Goal: Book appointment/travel/reservation

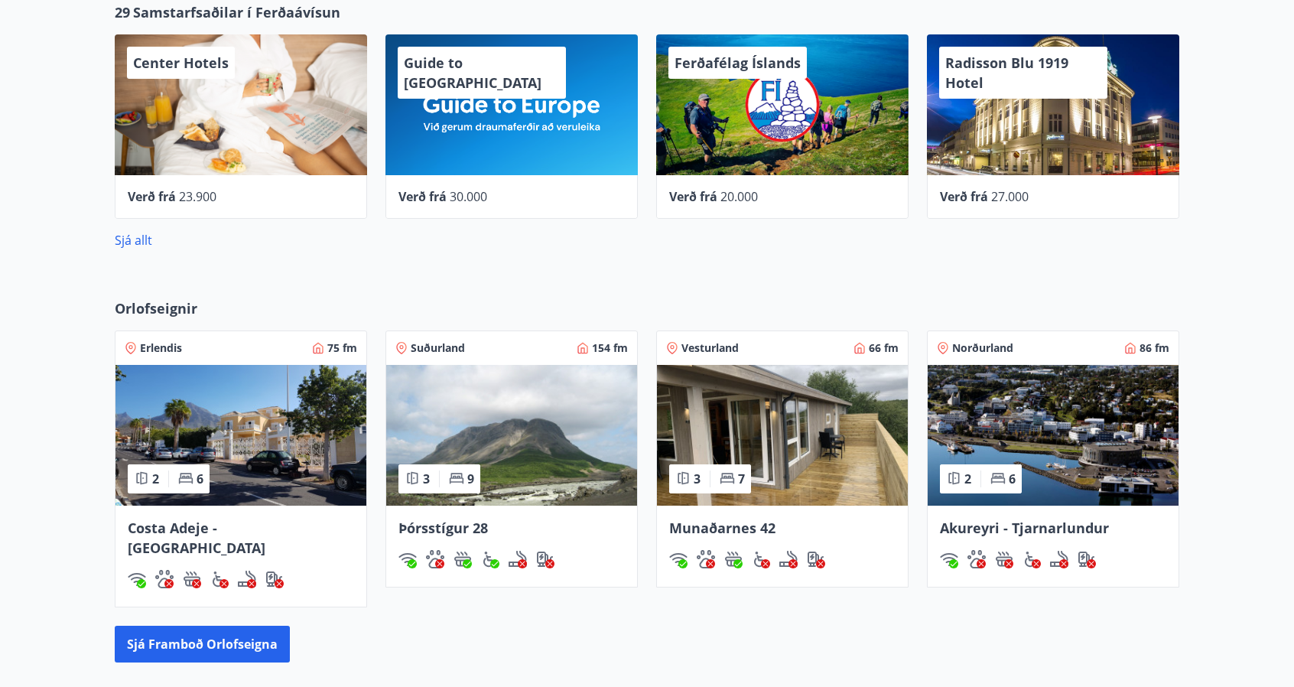
scroll to position [612, 0]
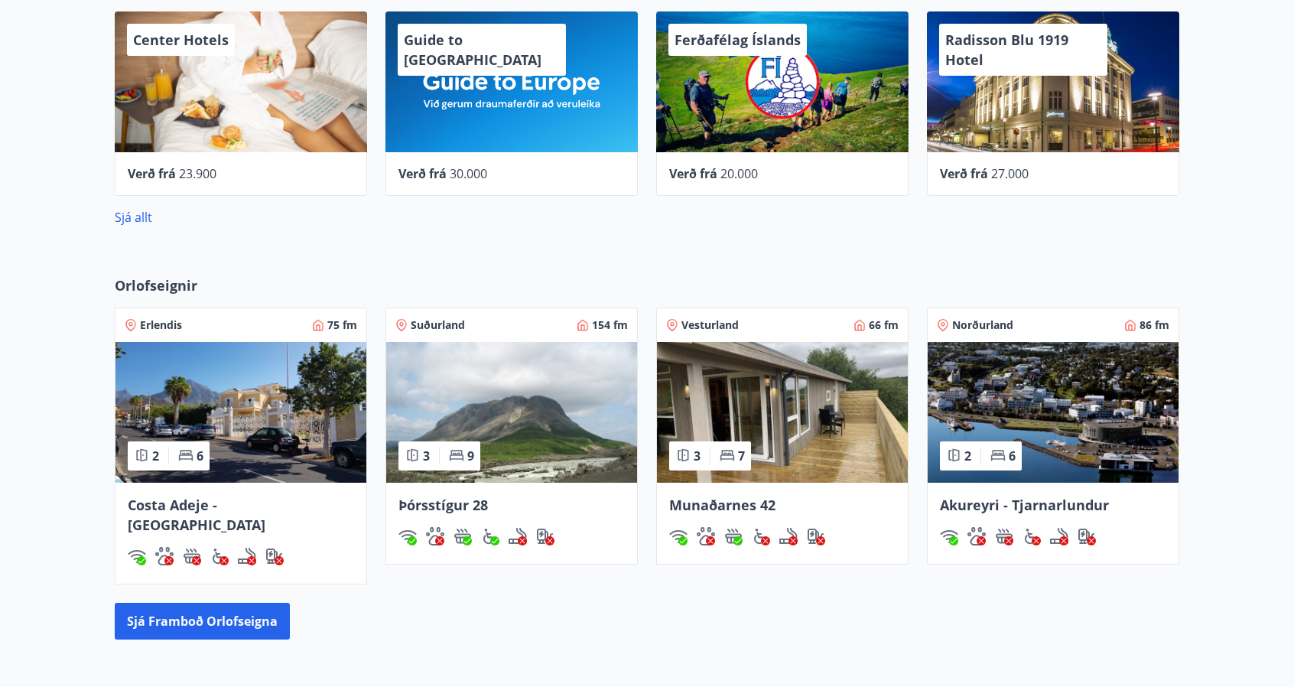
click at [262, 395] on img at bounding box center [240, 412] width 251 height 141
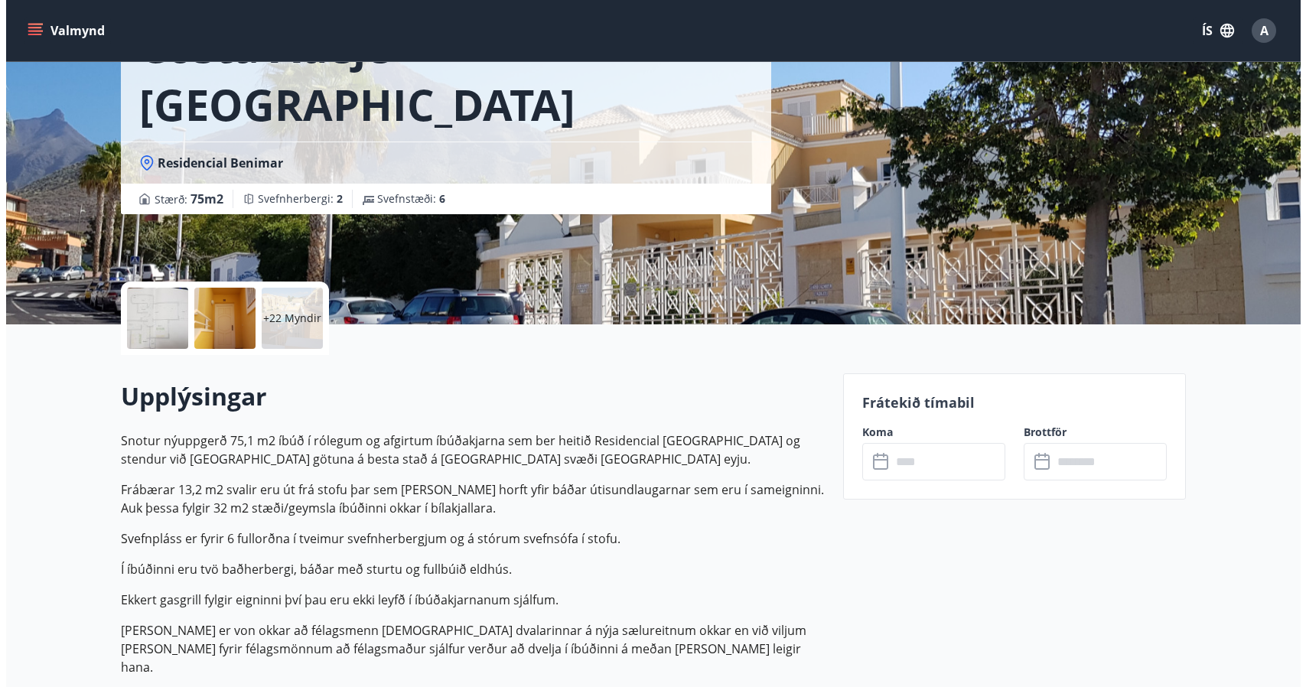
scroll to position [153, 0]
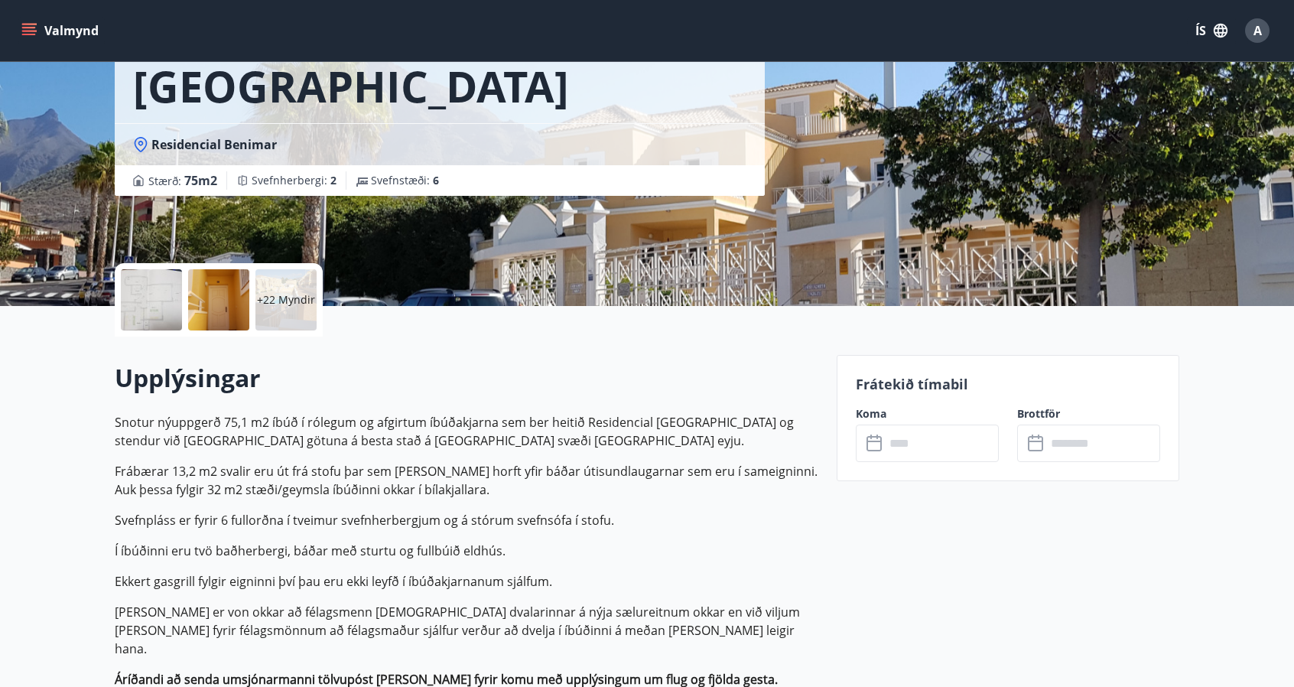
click at [144, 305] on div at bounding box center [151, 299] width 61 height 61
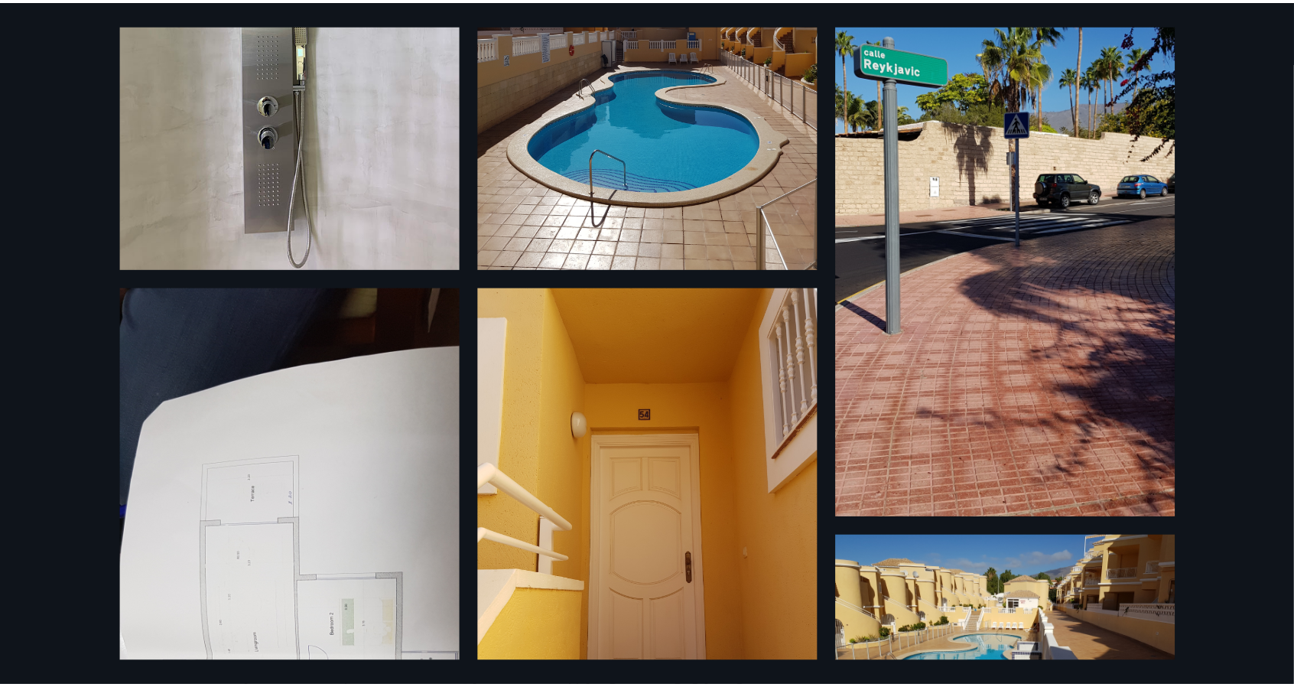
scroll to position [0, 0]
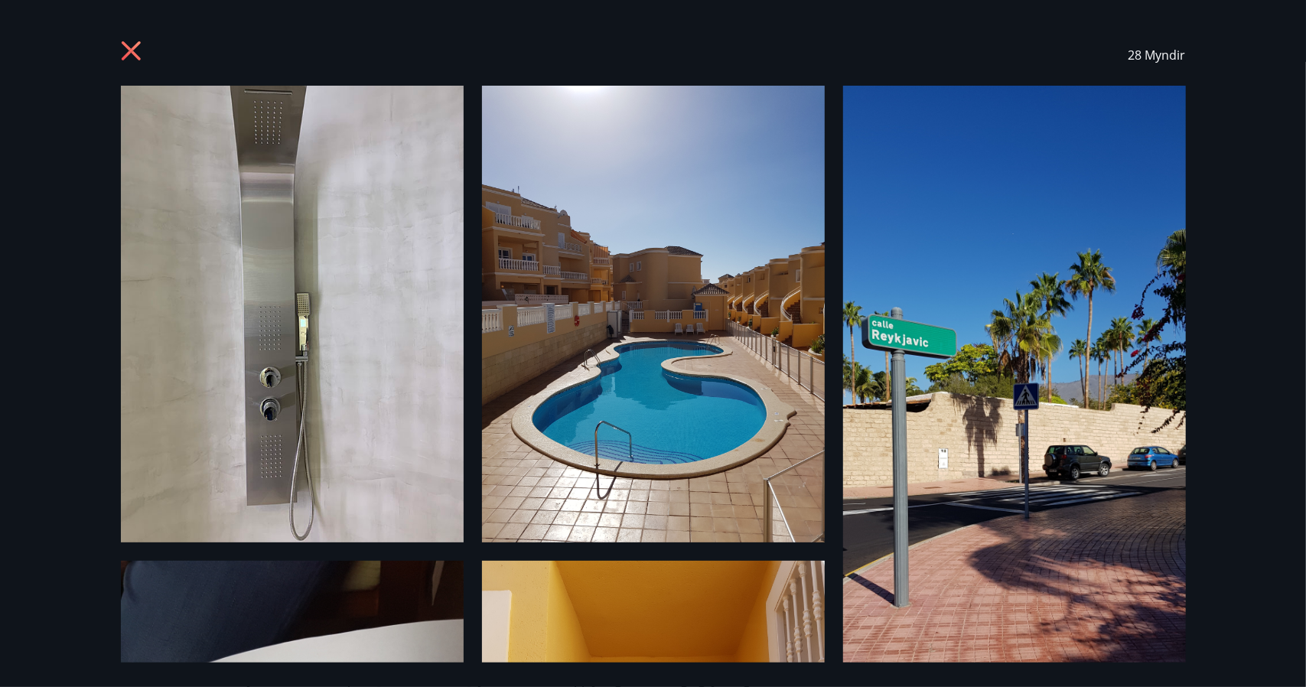
click at [135, 50] on icon at bounding box center [133, 53] width 24 height 24
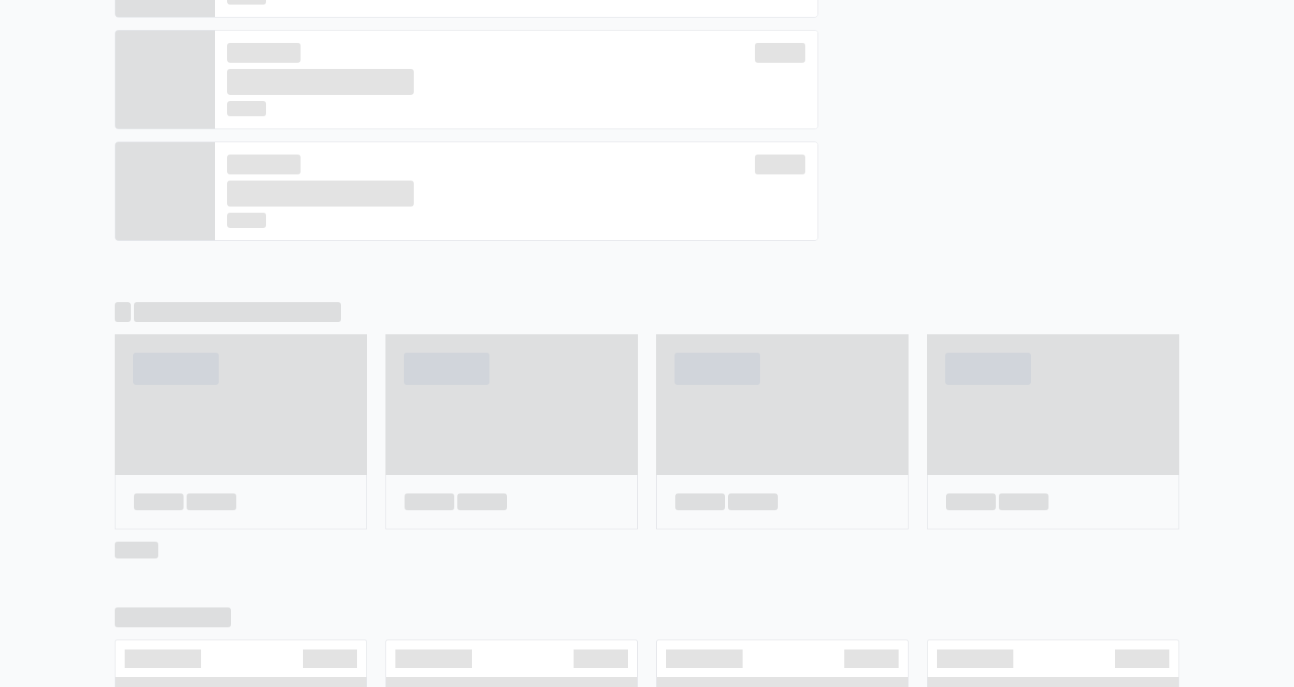
scroll to position [624, 0]
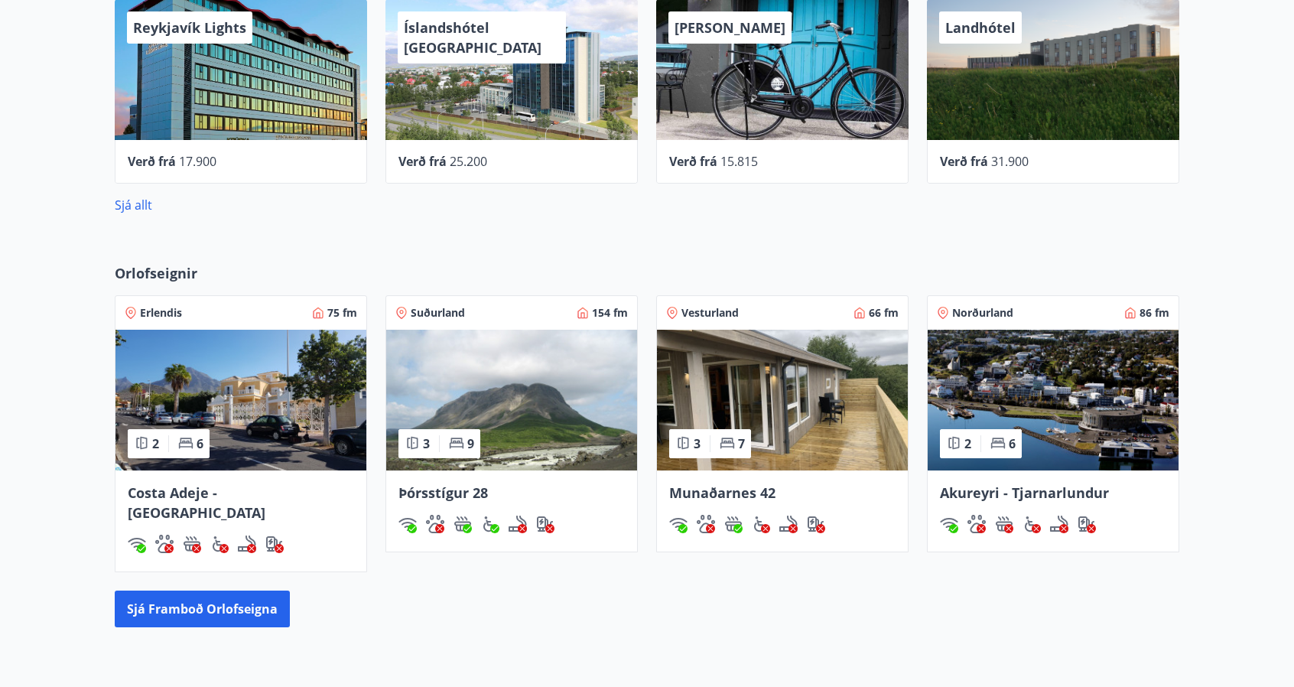
click at [753, 372] on img at bounding box center [782, 400] width 251 height 141
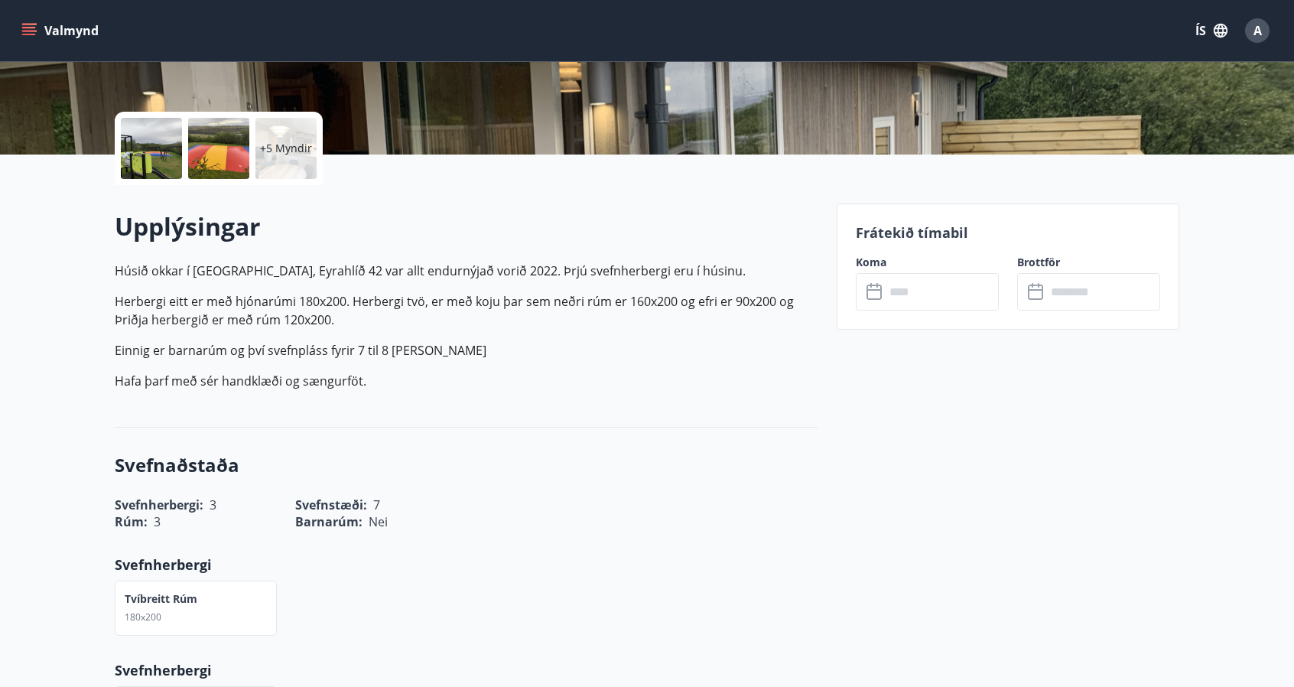
scroll to position [306, 0]
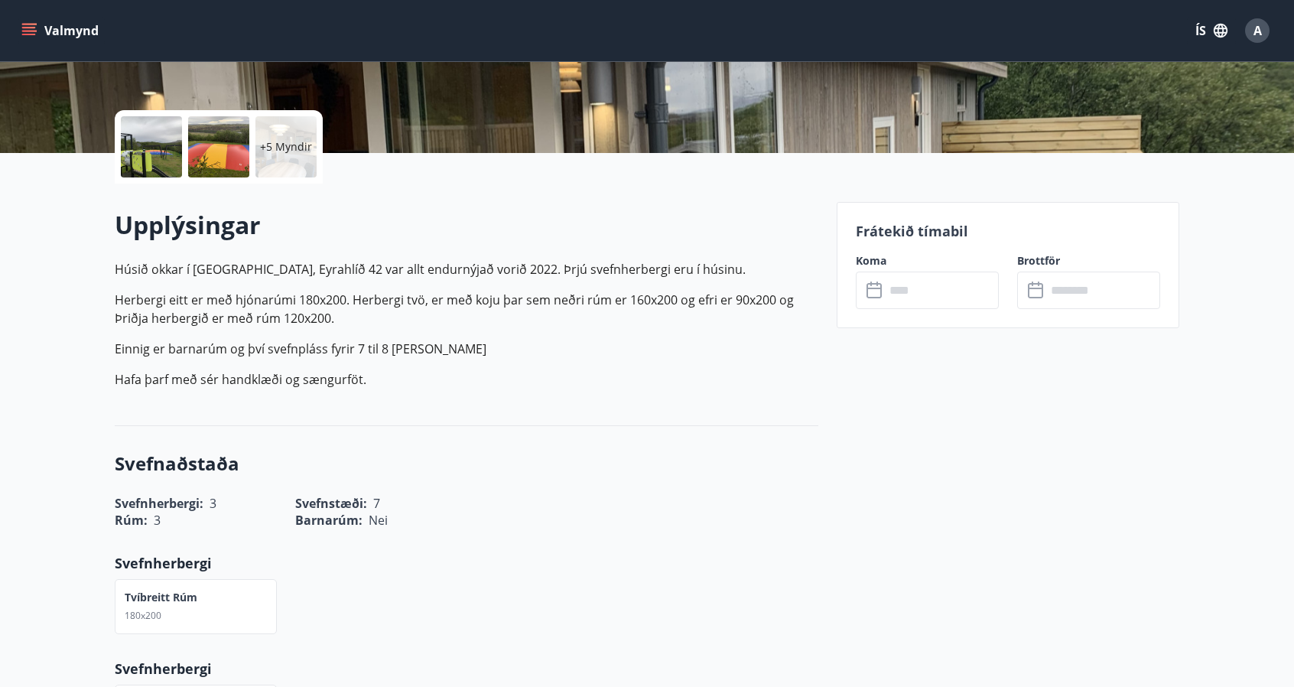
click at [869, 299] on div "​ ​" at bounding box center [927, 290] width 143 height 37
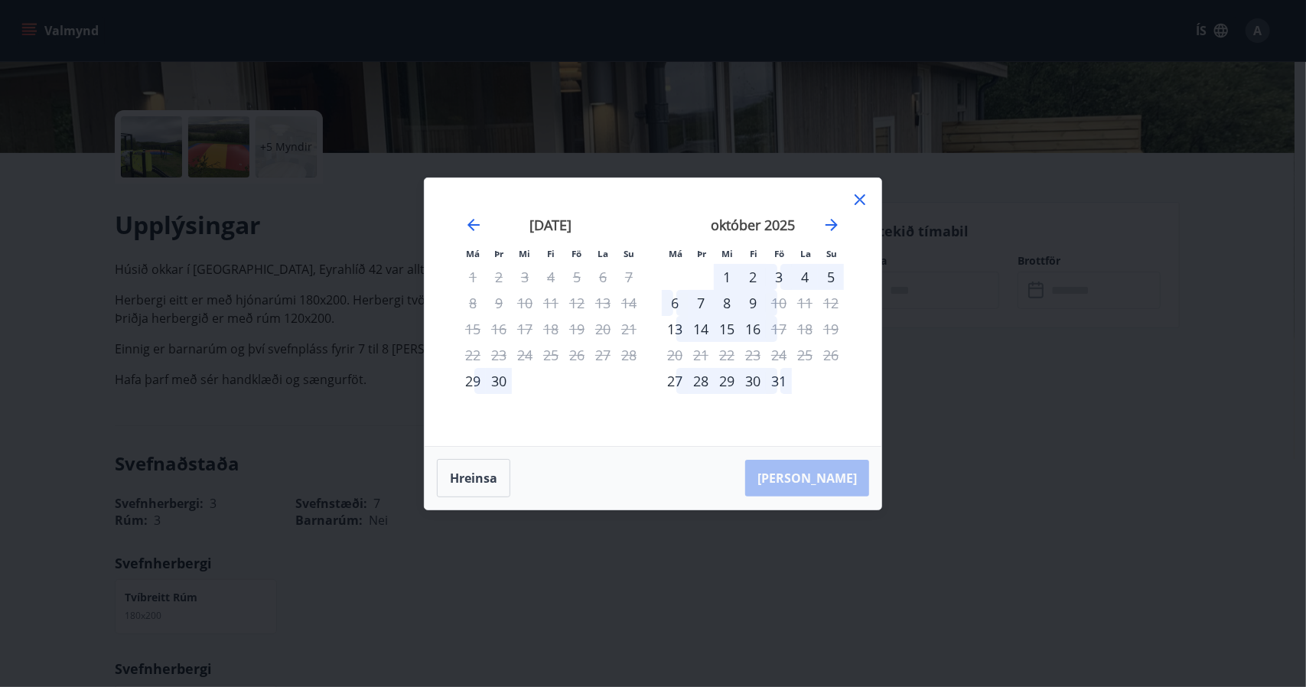
click at [778, 275] on div "3" at bounding box center [779, 277] width 26 height 26
click at [781, 276] on div "3" at bounding box center [779, 277] width 26 height 26
click at [792, 276] on div "4" at bounding box center [805, 277] width 26 height 26
click at [680, 308] on div "6" at bounding box center [675, 303] width 26 height 26
click at [791, 275] on div "3" at bounding box center [779, 277] width 26 height 26
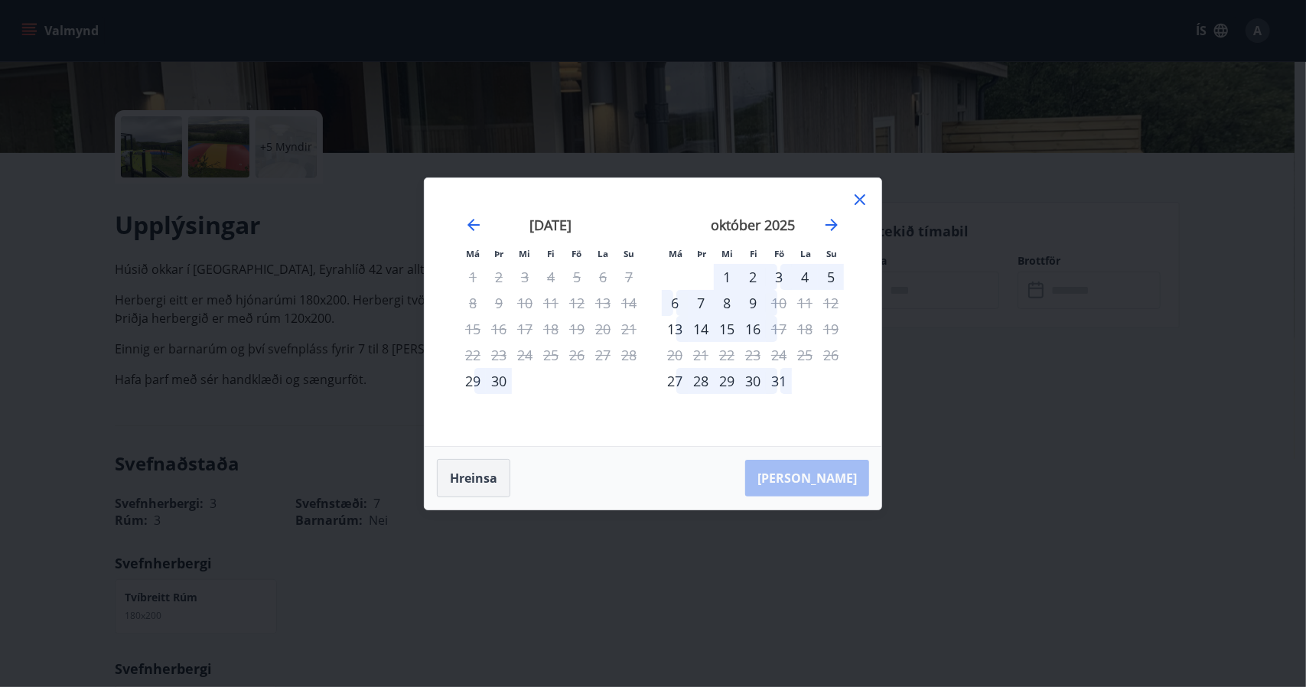
click at [482, 475] on button "Hreinsa" at bounding box center [473, 478] width 73 height 38
click at [783, 279] on div "3" at bounding box center [779, 277] width 26 height 26
click at [674, 303] on div "6" at bounding box center [675, 303] width 26 height 26
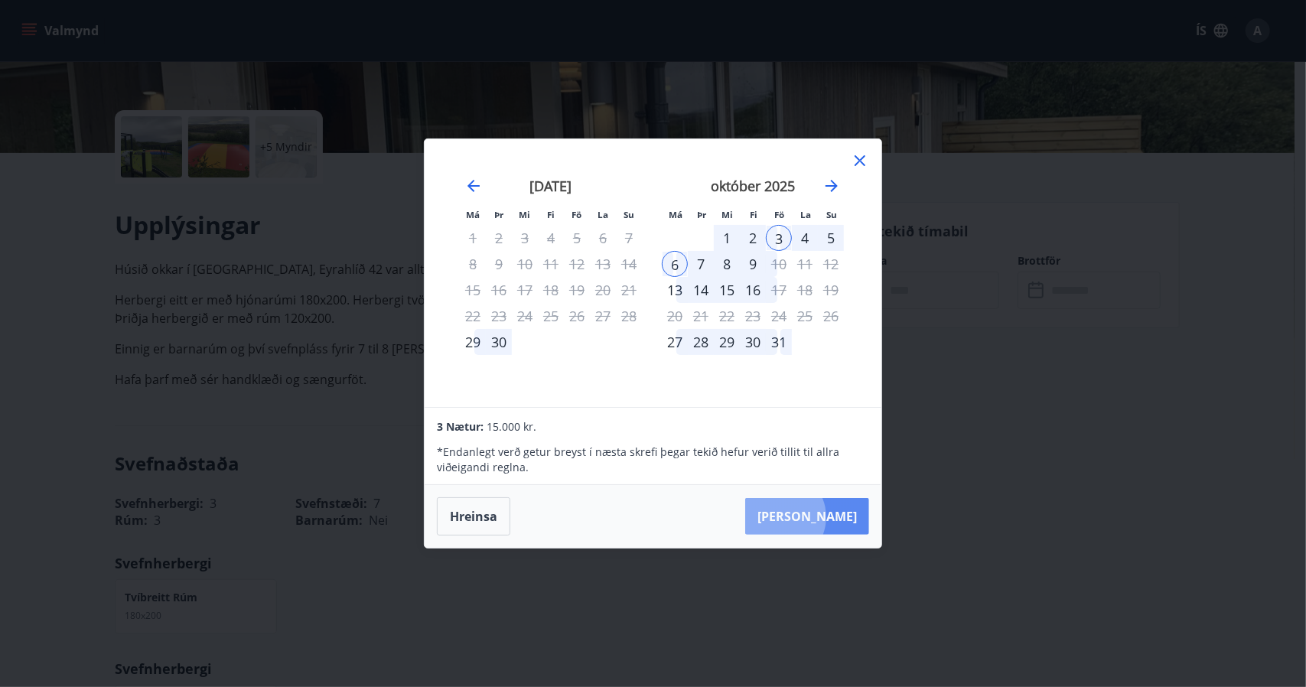
click at [825, 517] on button "Taka Frá" at bounding box center [807, 516] width 124 height 37
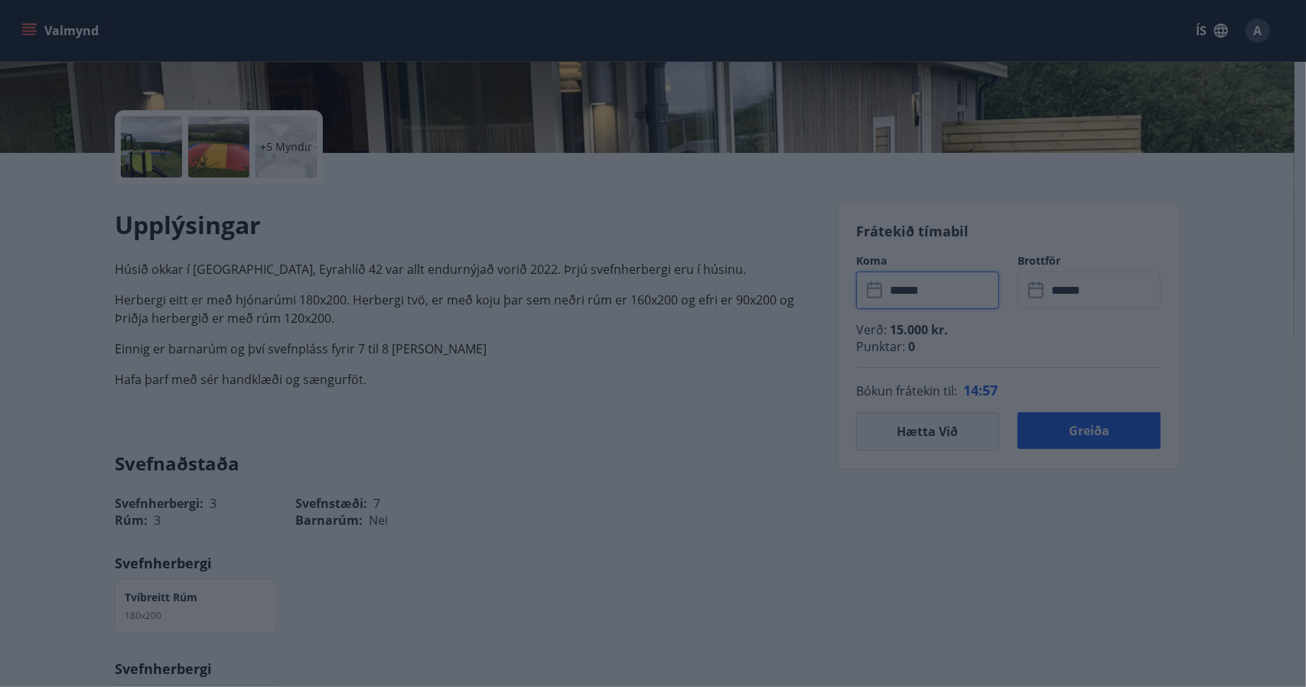
type input "******"
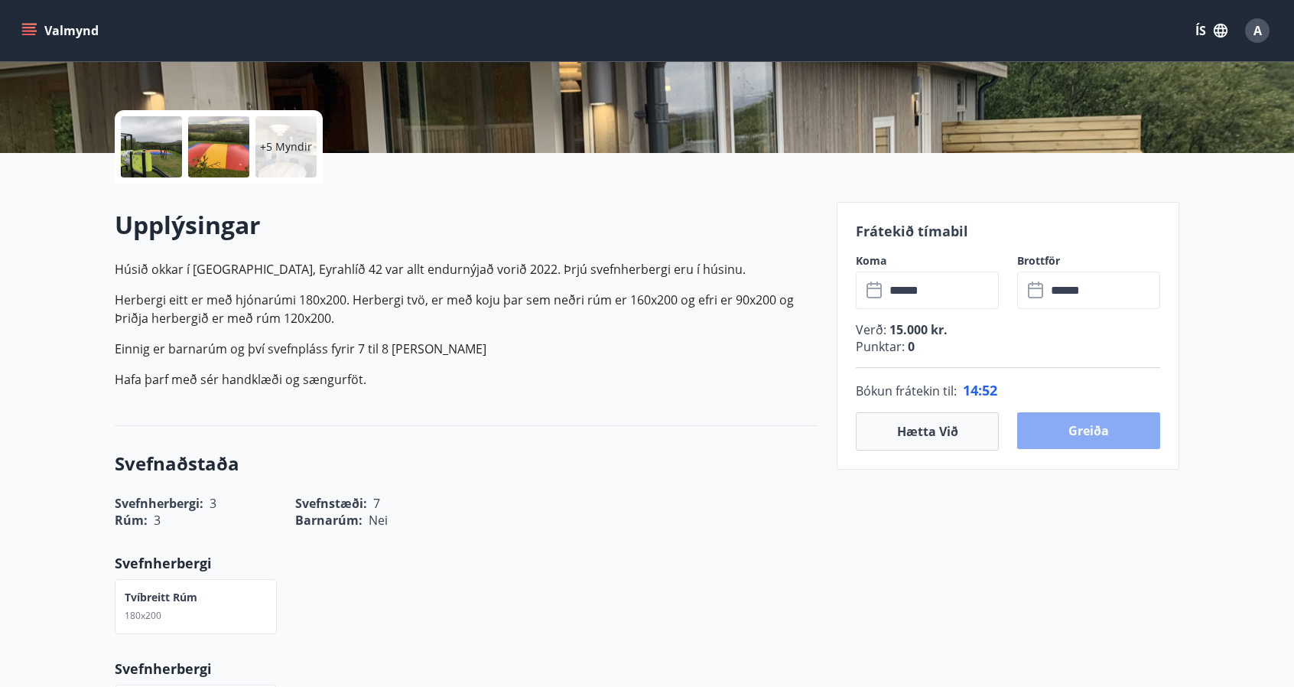
click at [1085, 435] on button "Greiða" at bounding box center [1088, 430] width 143 height 37
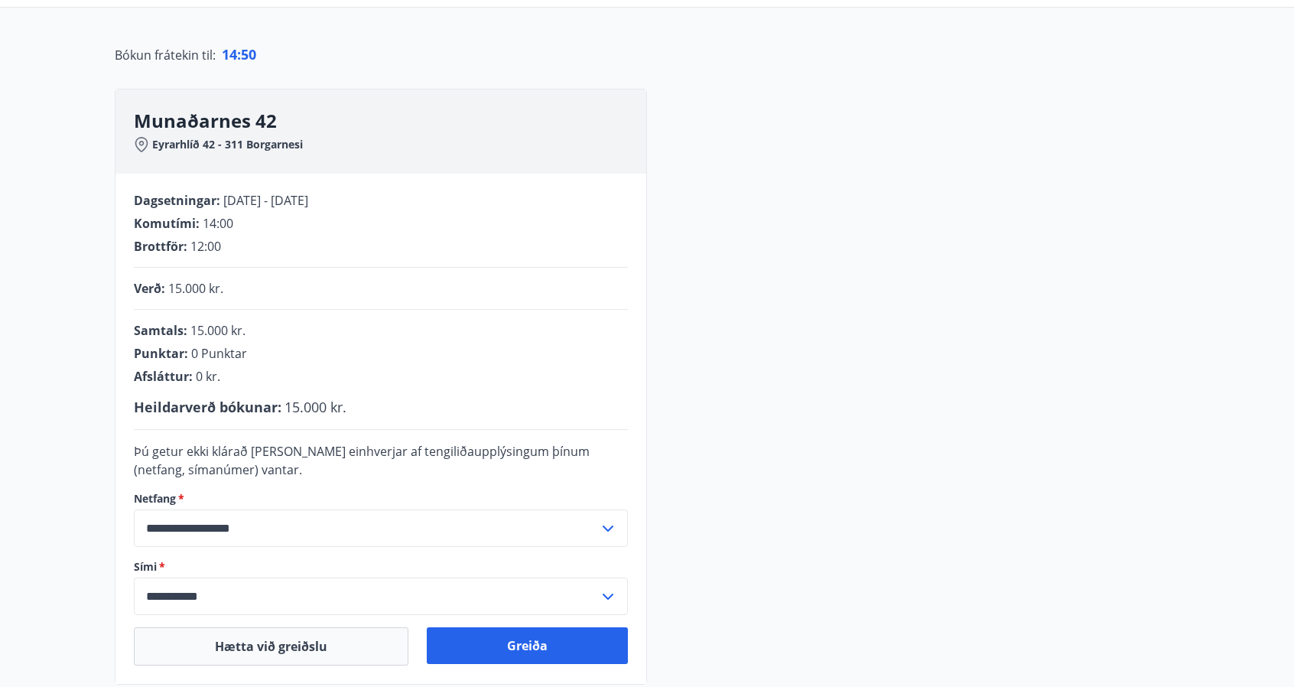
scroll to position [306, 0]
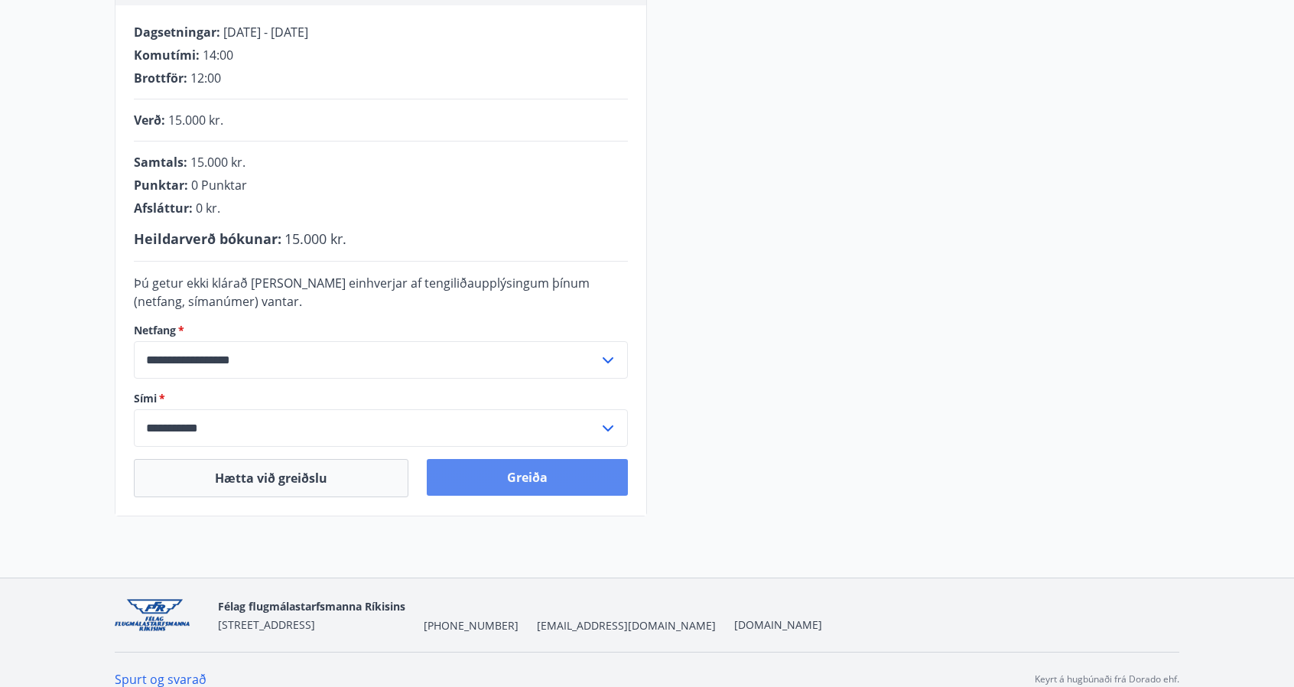
click at [535, 480] on button "Greiða" at bounding box center [527, 477] width 201 height 37
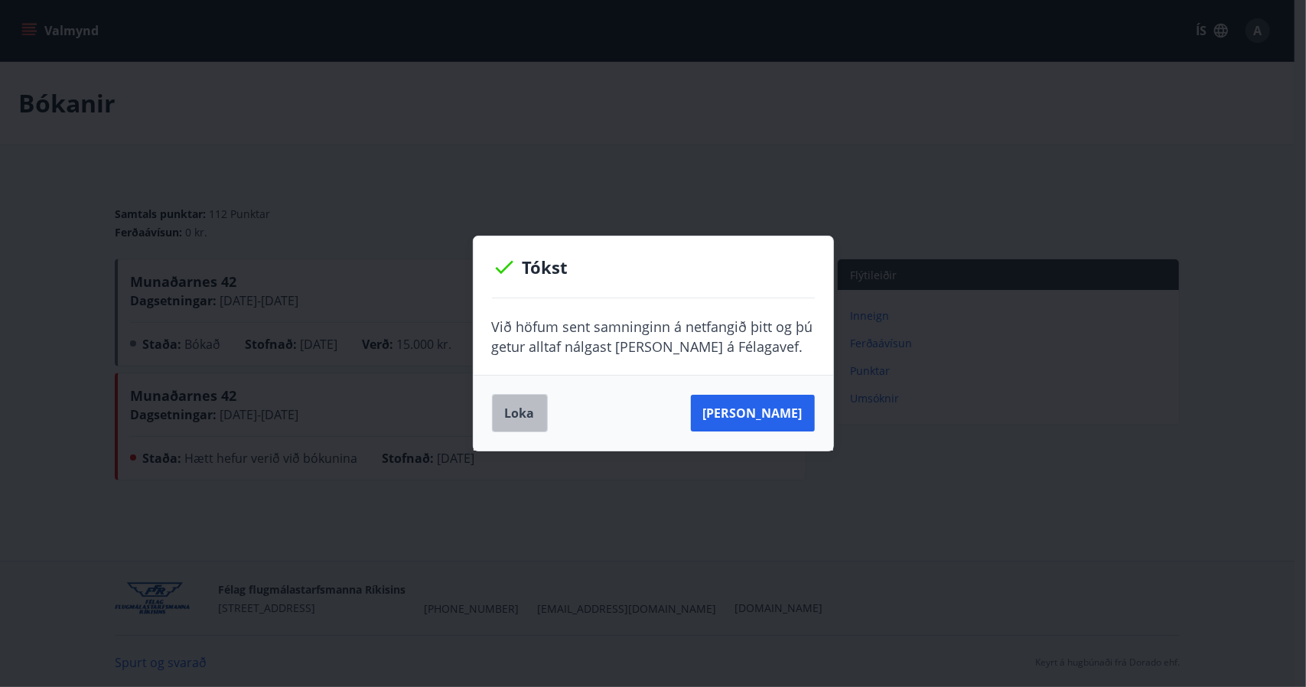
click at [509, 413] on button "Loka" at bounding box center [520, 413] width 56 height 38
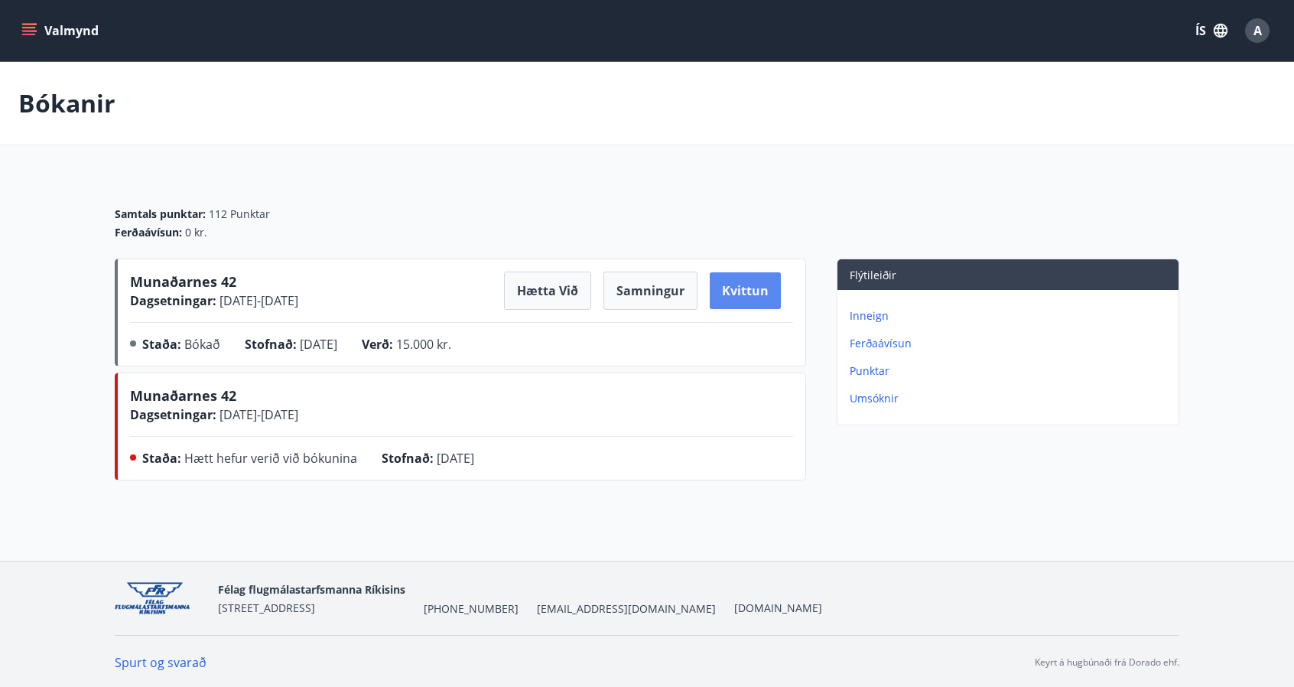
click at [724, 287] on button "Kvittun" at bounding box center [745, 290] width 71 height 37
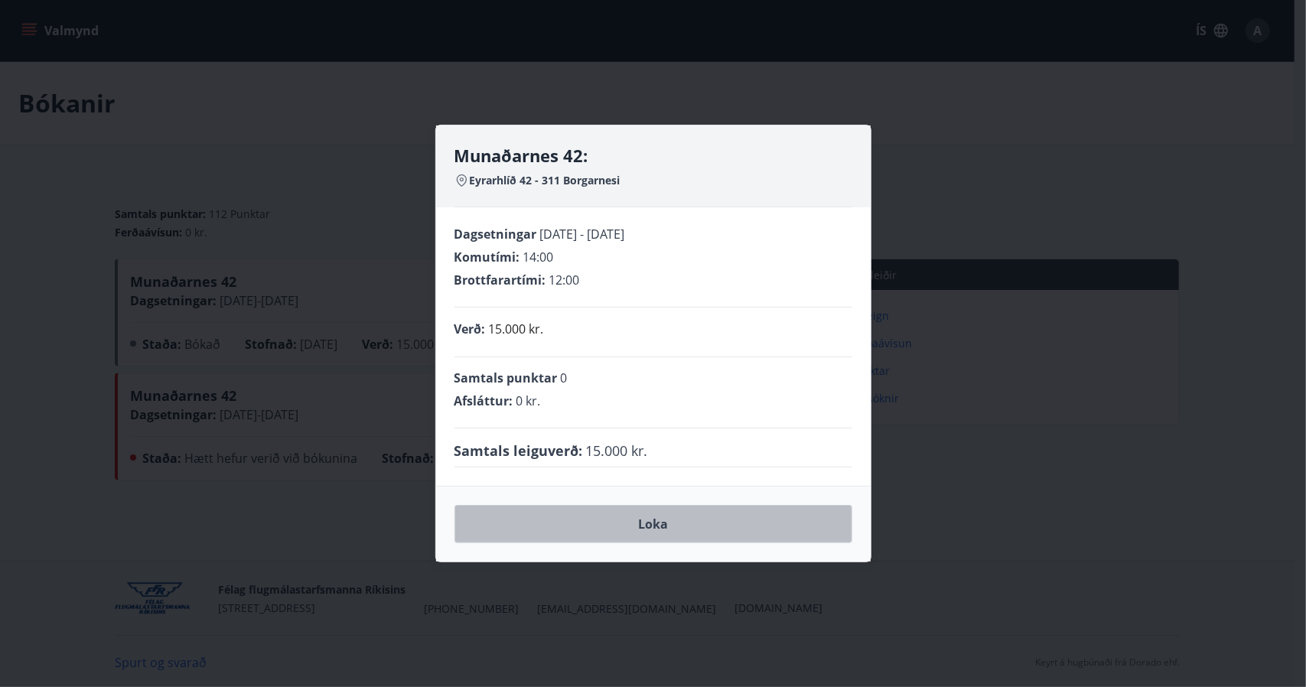
drag, startPoint x: 669, startPoint y: 521, endPoint x: 664, endPoint y: 506, distance: 16.0
click at [665, 517] on button "Loka" at bounding box center [653, 524] width 398 height 38
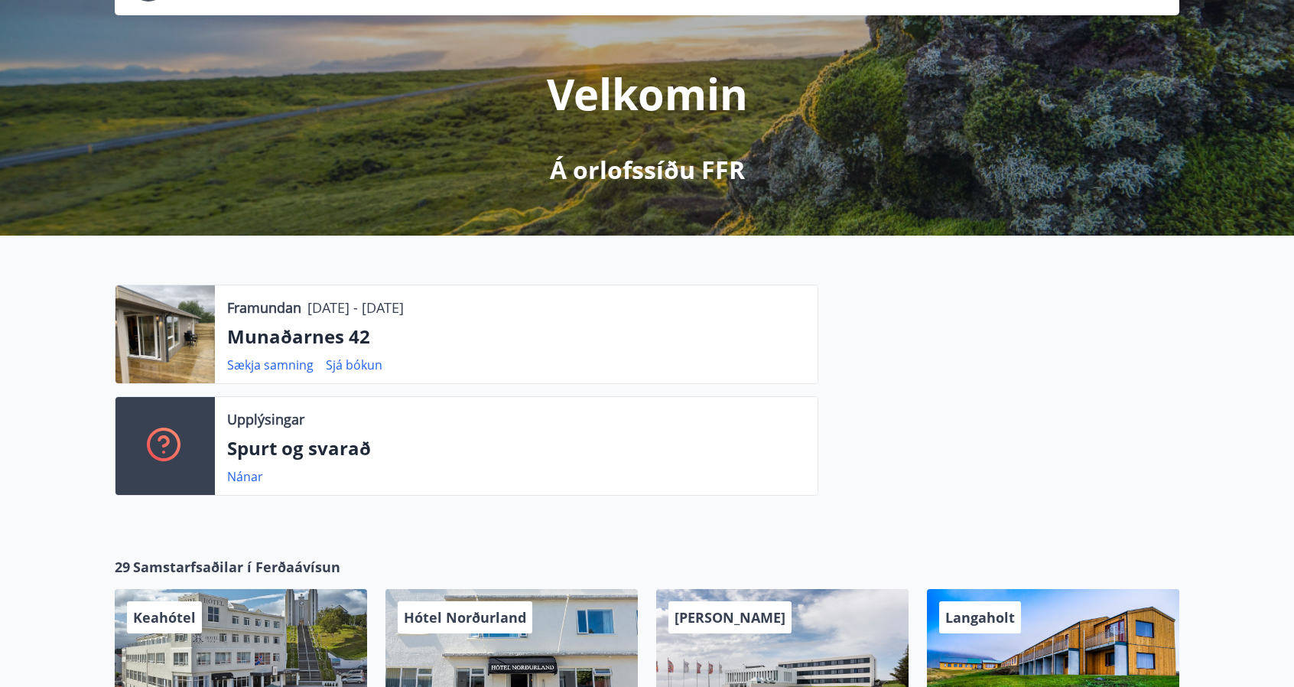
scroll to position [153, 0]
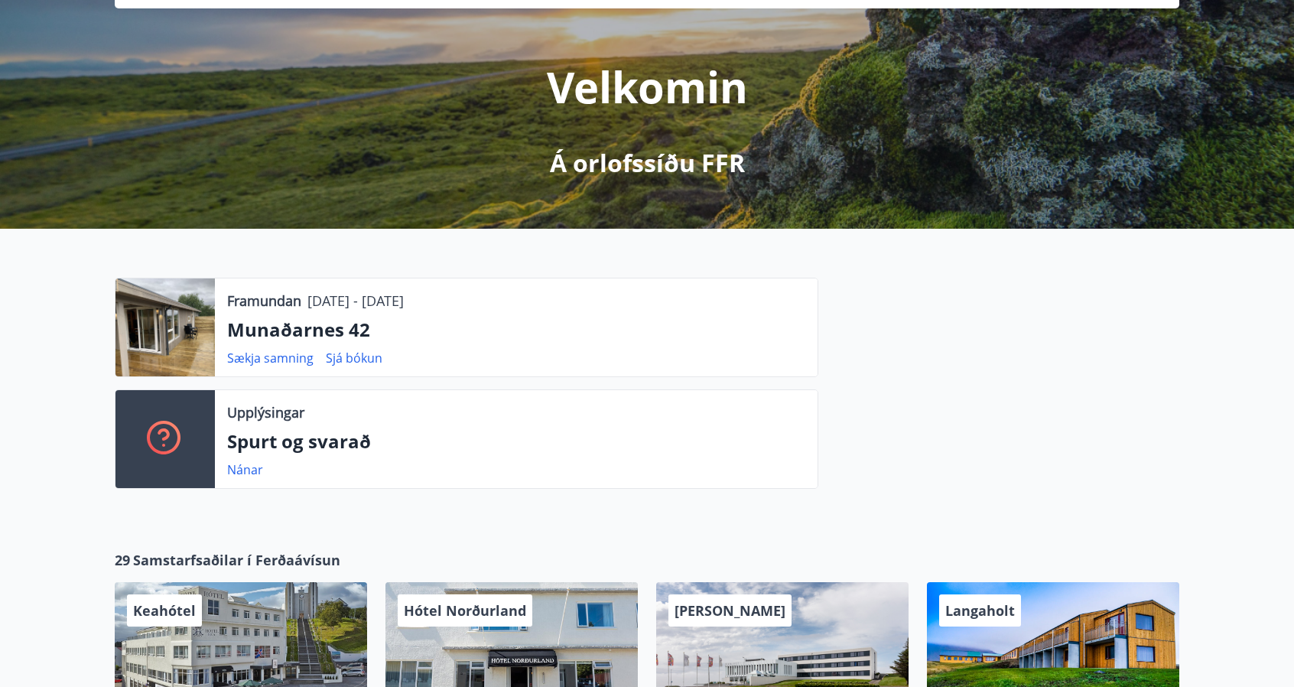
click at [185, 322] on div at bounding box center [164, 327] width 99 height 98
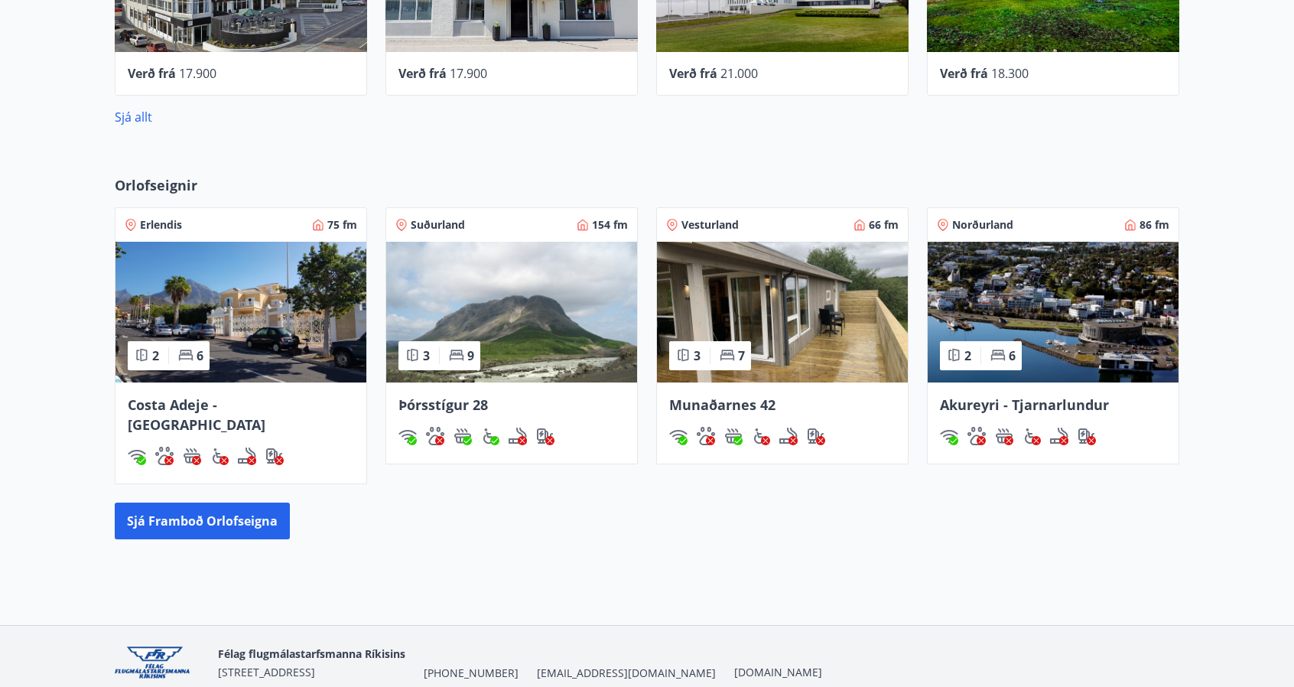
scroll to position [841, 0]
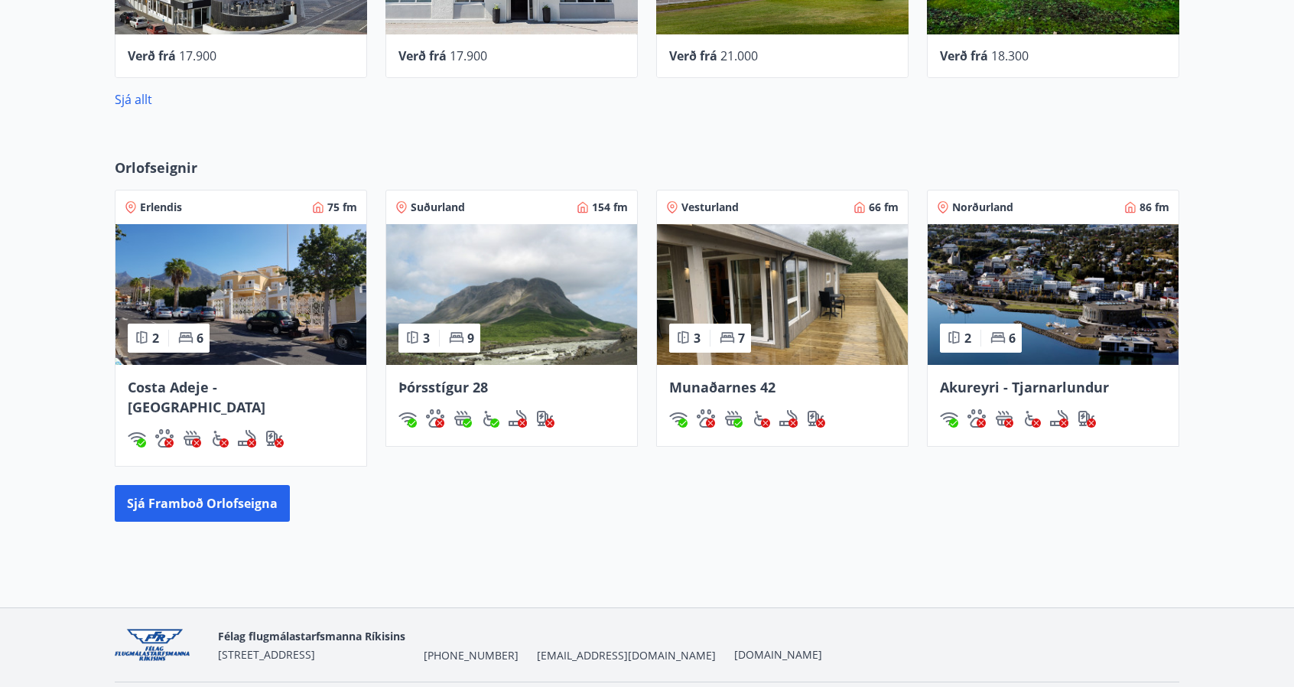
click at [814, 301] on img at bounding box center [782, 294] width 251 height 141
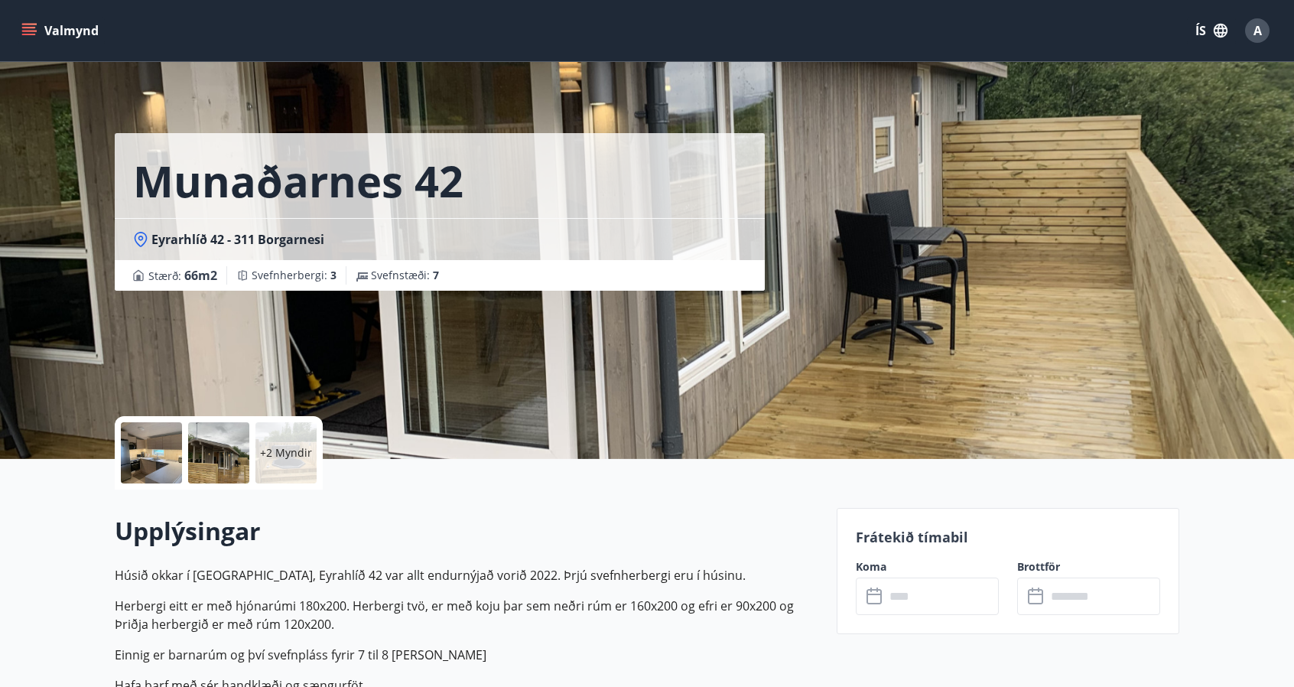
click at [179, 446] on div at bounding box center [151, 452] width 61 height 61
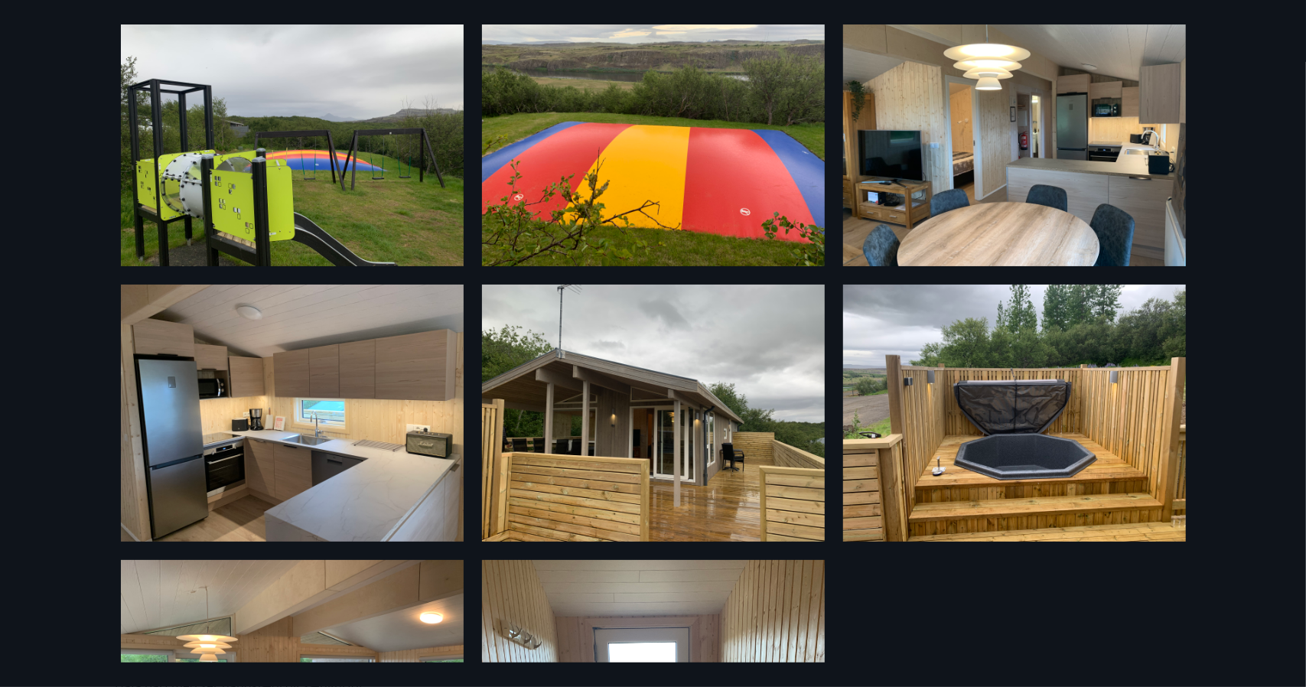
scroll to position [53, 0]
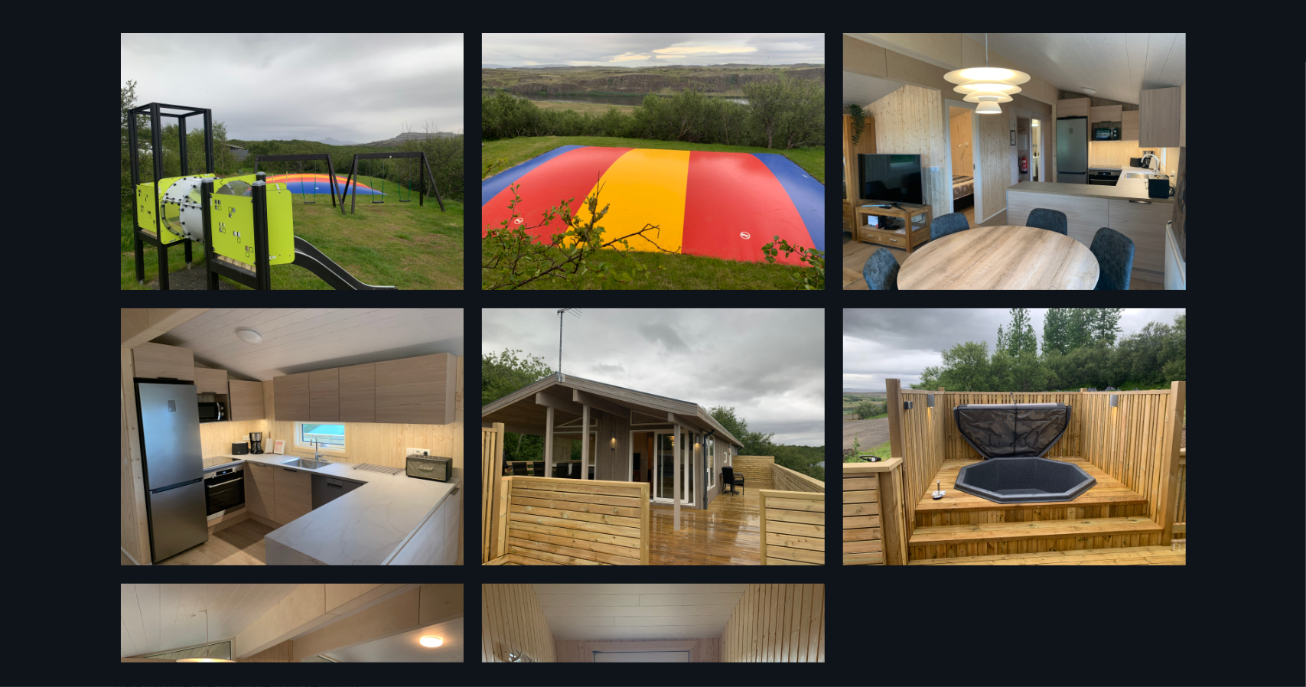
click at [956, 199] on img at bounding box center [1014, 161] width 343 height 257
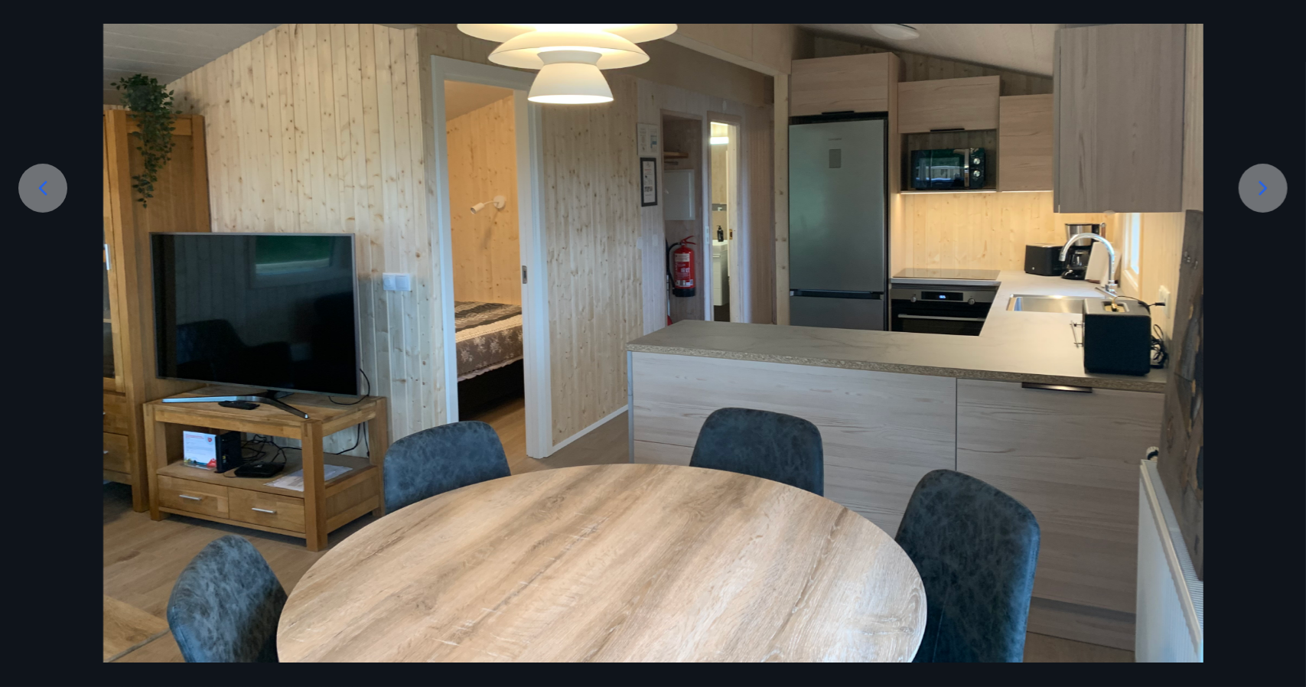
scroll to position [249, 0]
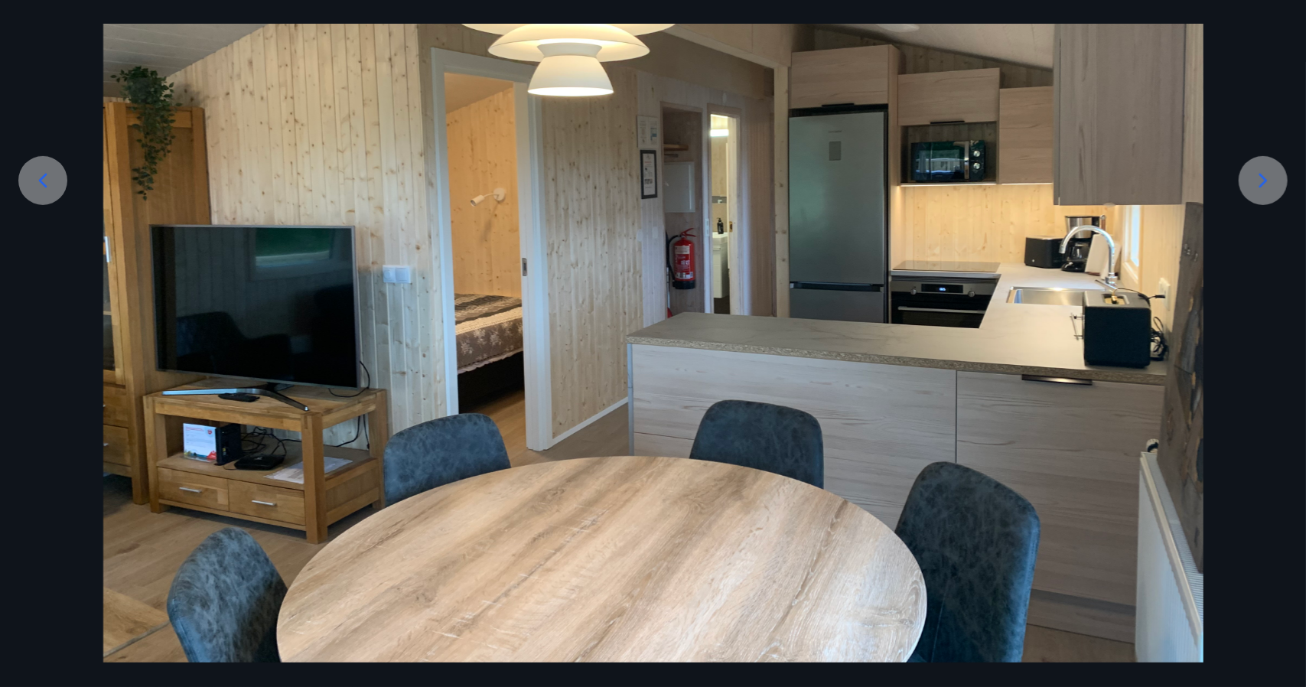
click at [31, 173] on icon at bounding box center [43, 180] width 24 height 24
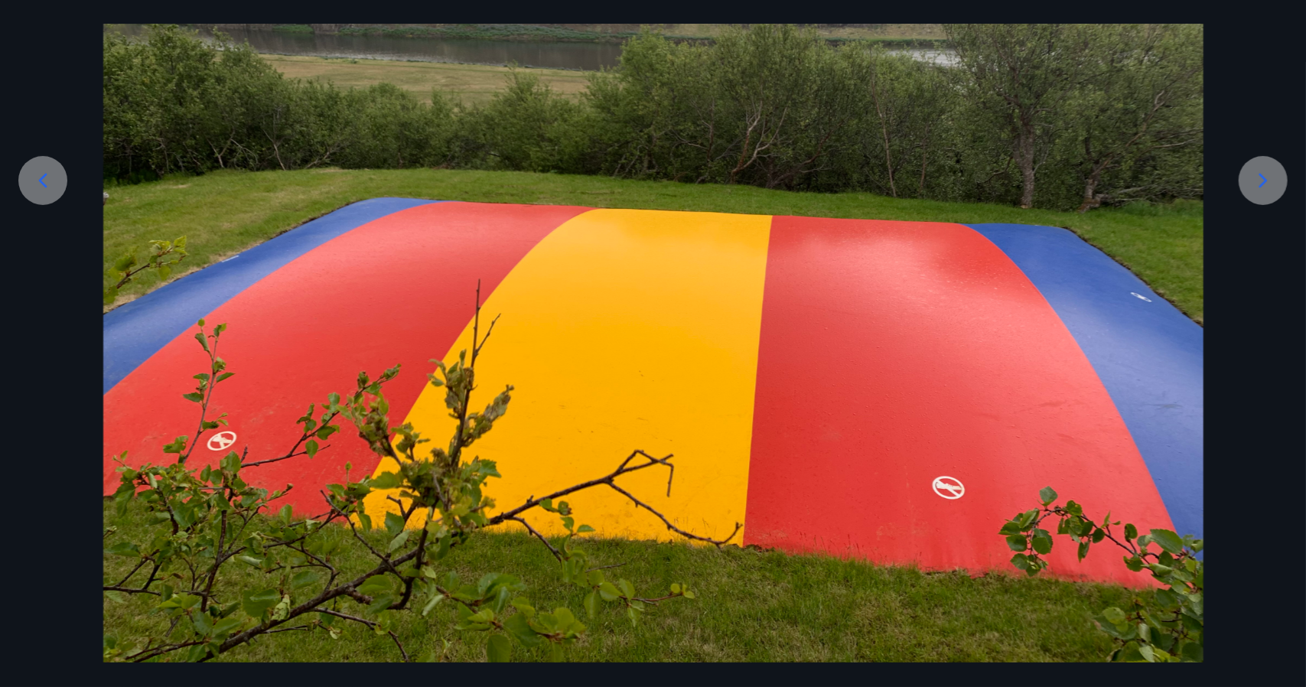
click at [1256, 174] on icon at bounding box center [1263, 180] width 24 height 24
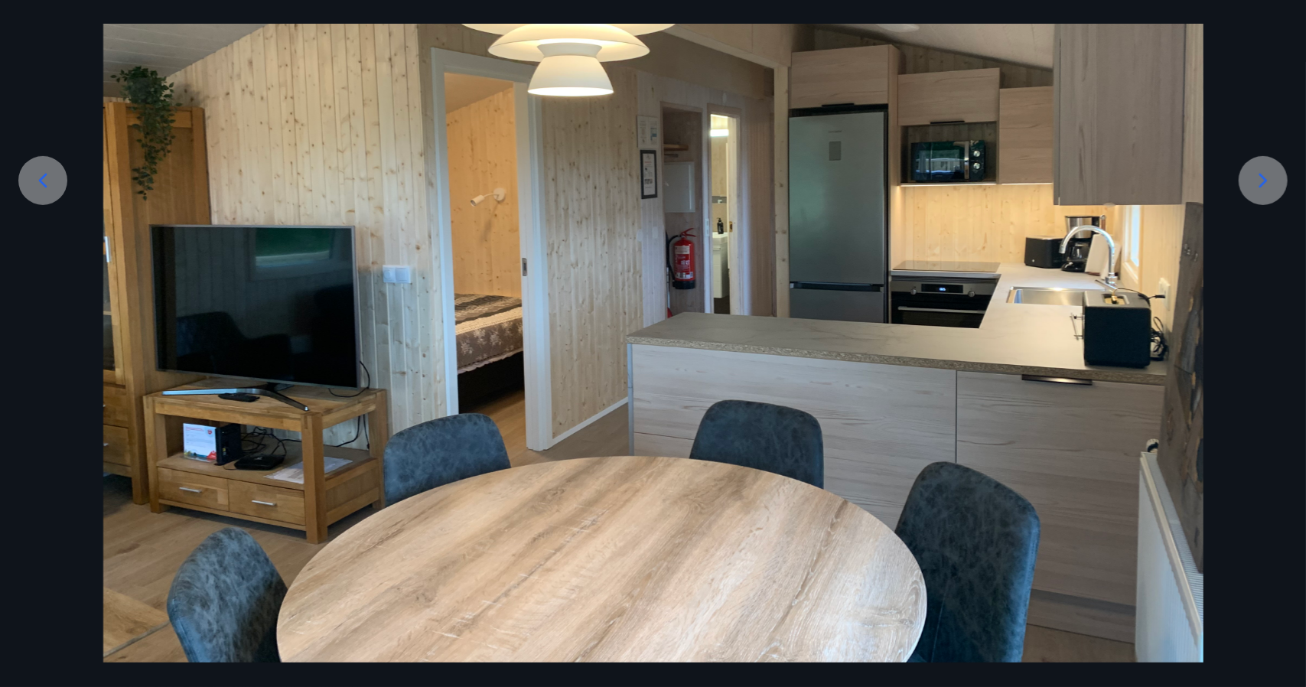
click at [1256, 174] on icon at bounding box center [1263, 180] width 24 height 24
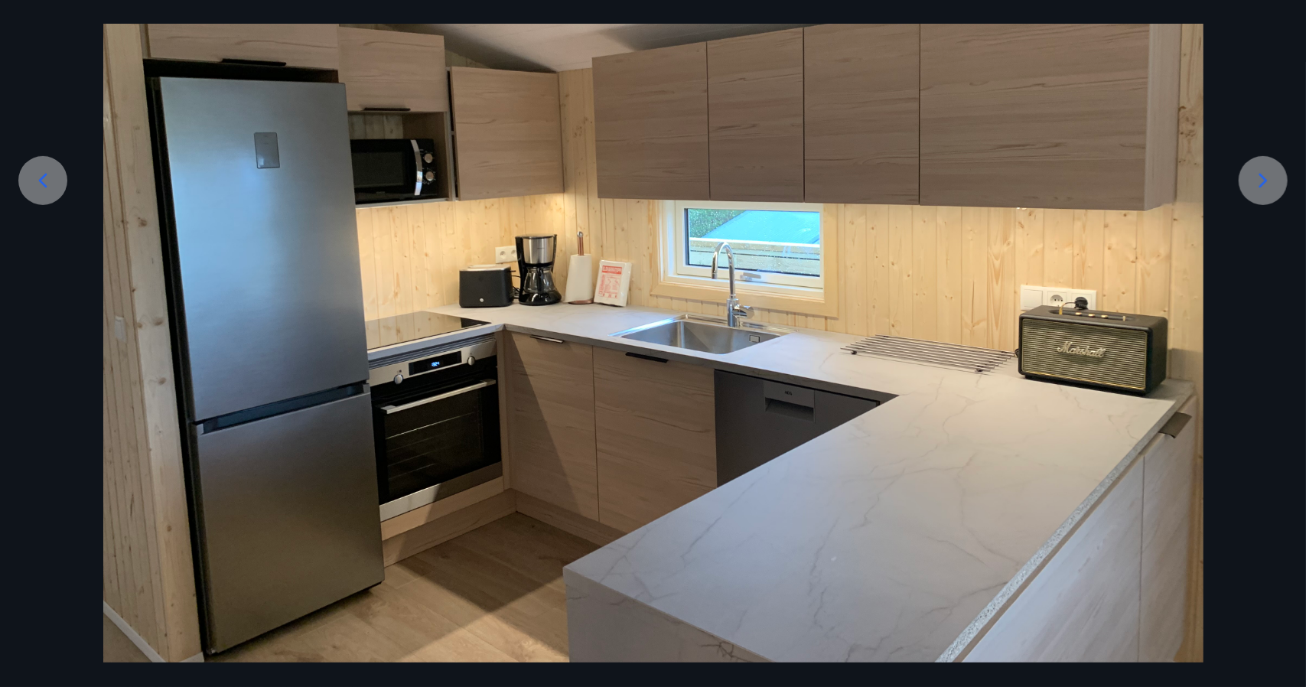
click at [1256, 174] on icon at bounding box center [1263, 180] width 24 height 24
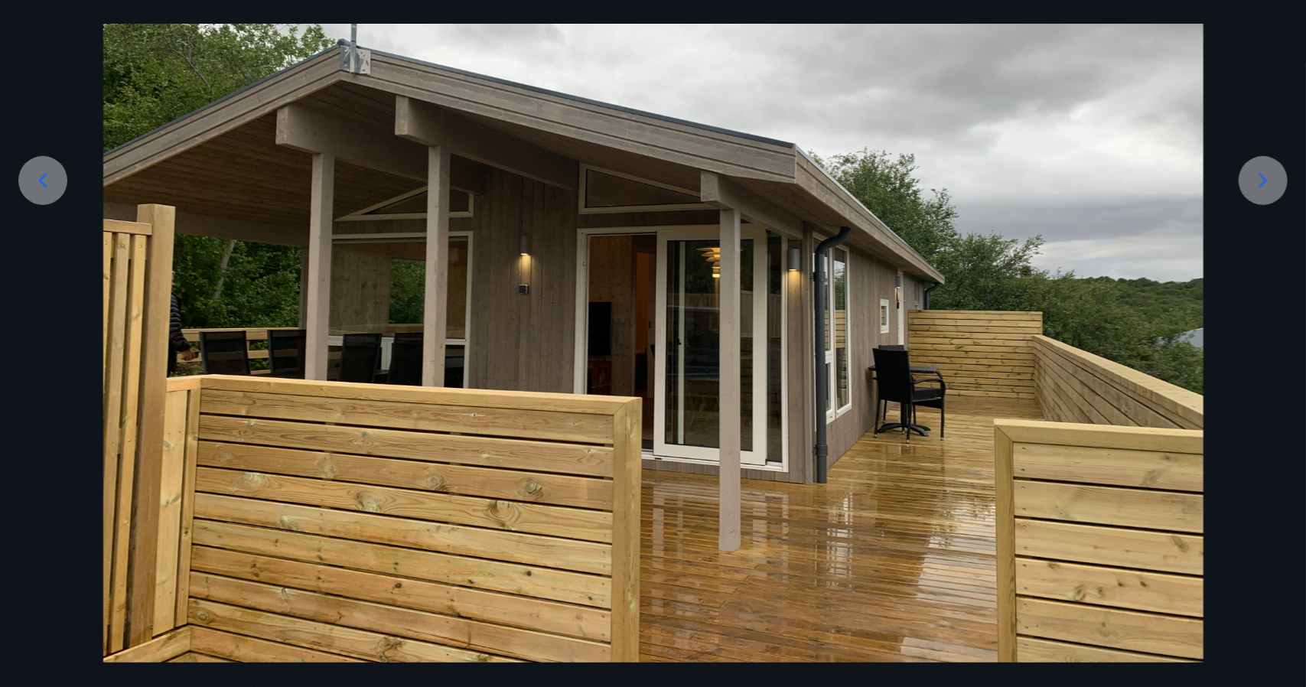
click at [1256, 174] on icon at bounding box center [1263, 180] width 24 height 24
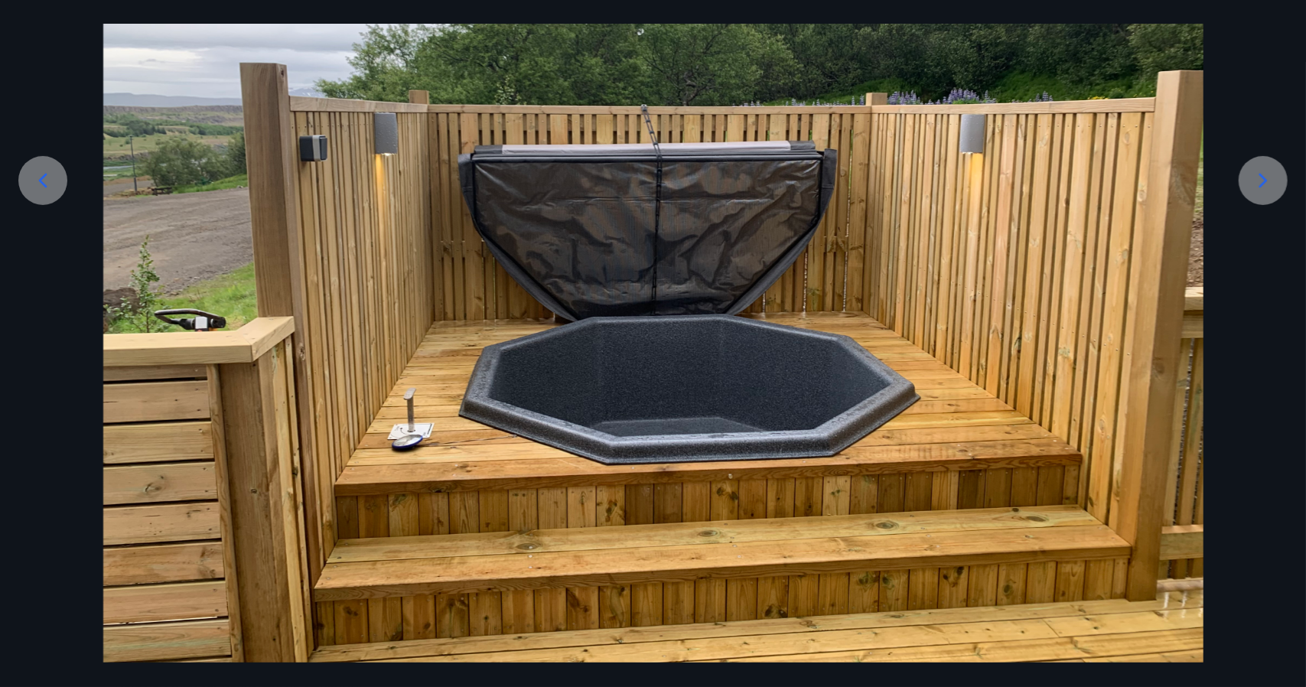
click at [1256, 174] on icon at bounding box center [1263, 180] width 24 height 24
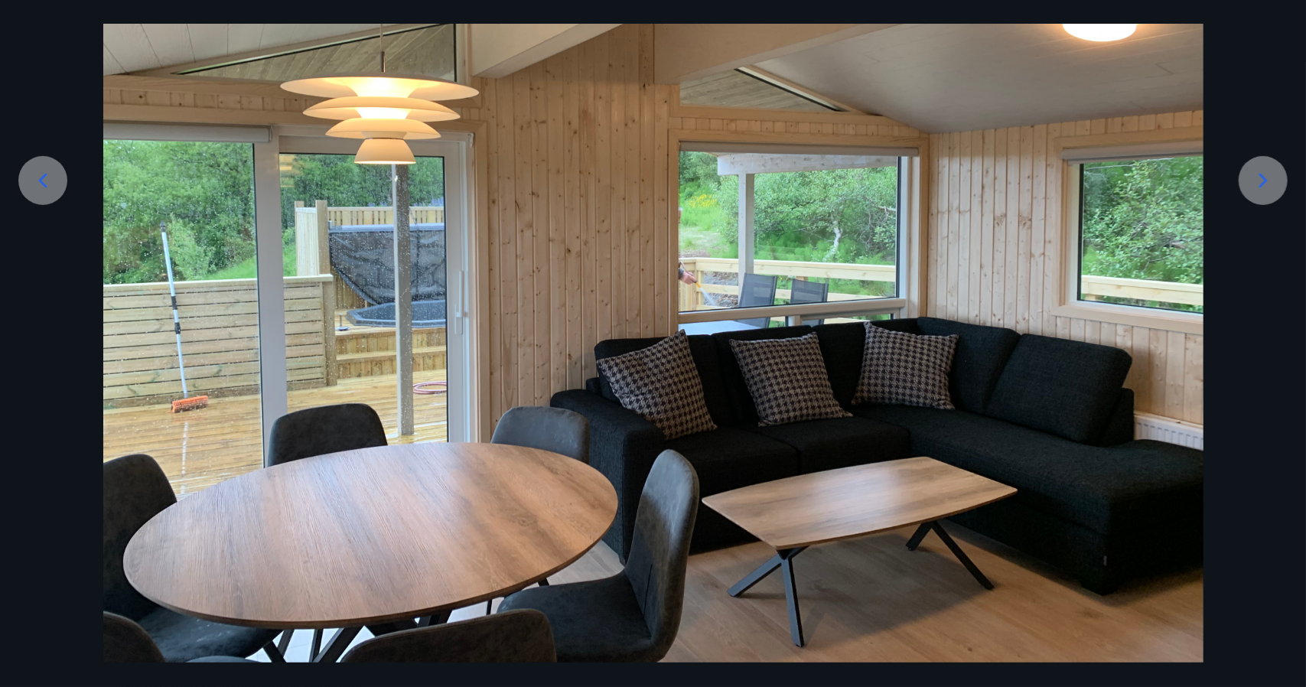
click at [49, 194] on div at bounding box center [42, 180] width 49 height 49
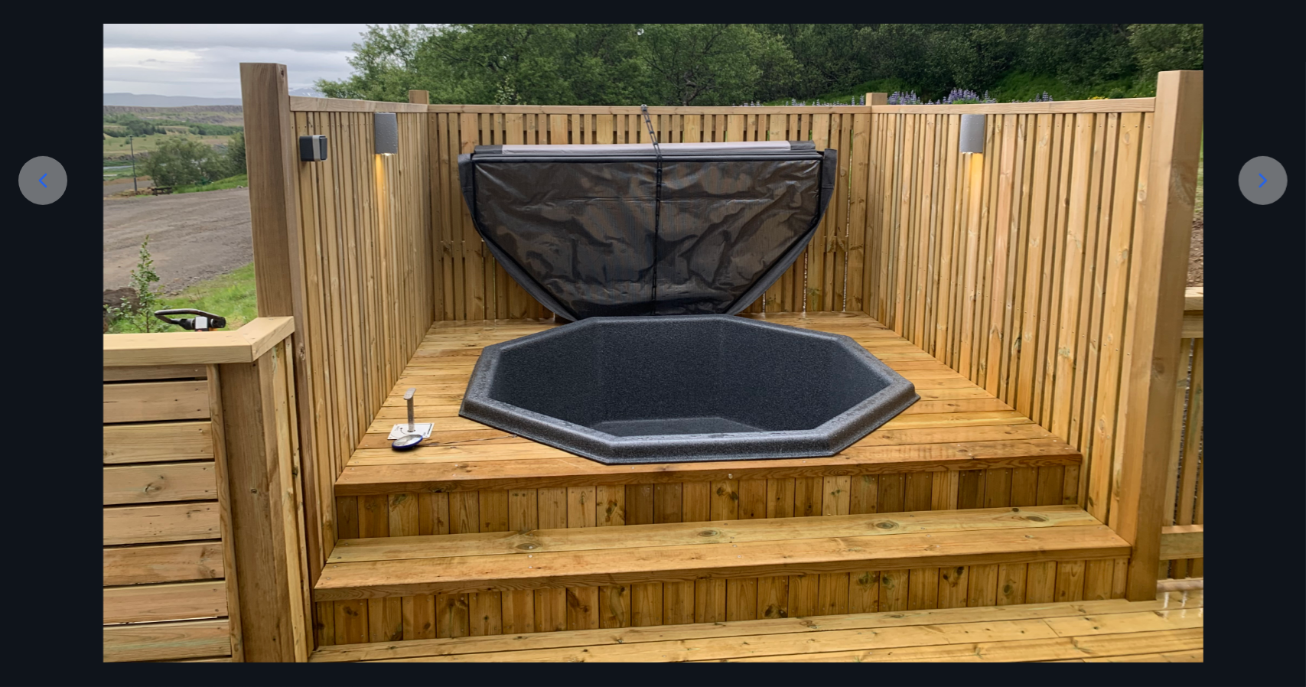
click at [60, 186] on div at bounding box center [42, 180] width 49 height 49
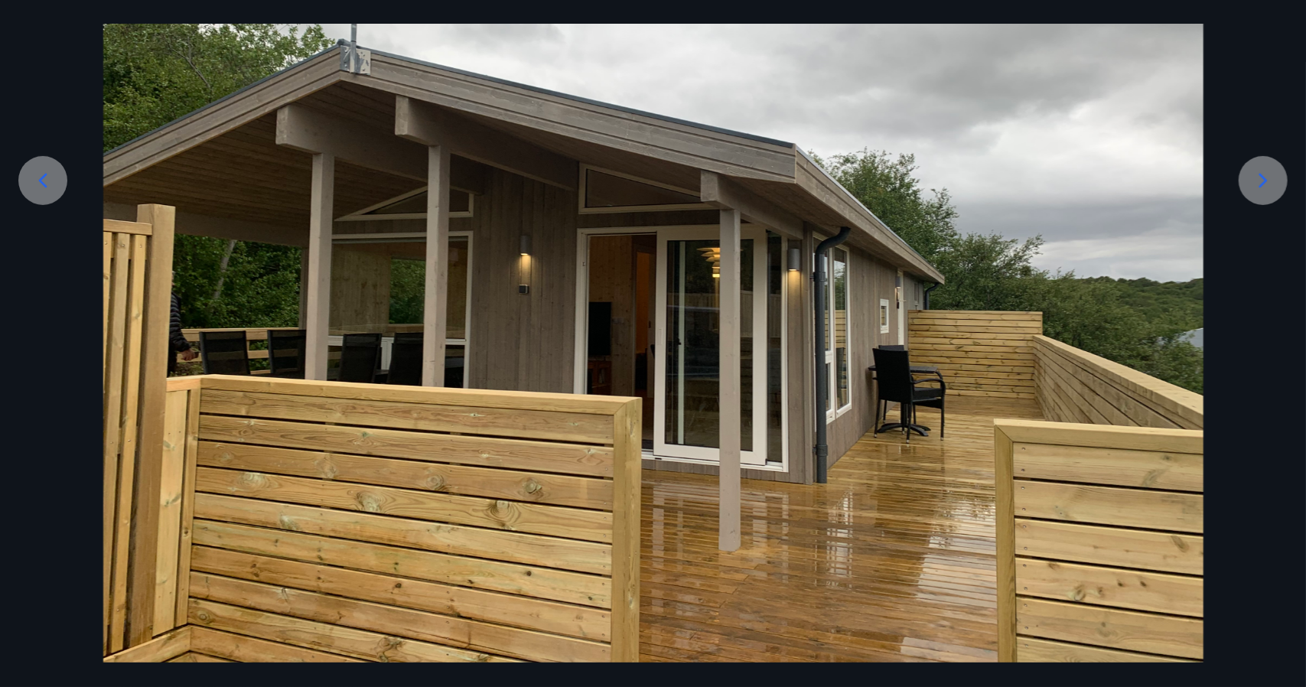
click at [60, 184] on div at bounding box center [42, 180] width 49 height 49
